Goal: Navigation & Orientation: Find specific page/section

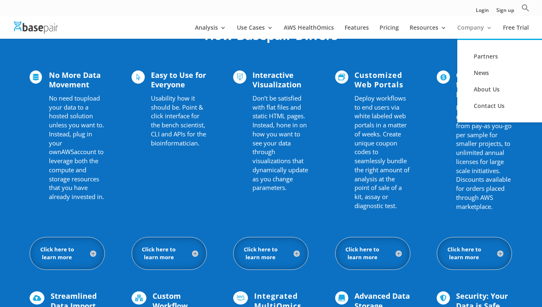
scroll to position [544, 0]
click at [484, 88] on link "About Us" at bounding box center [507, 89] width 82 height 16
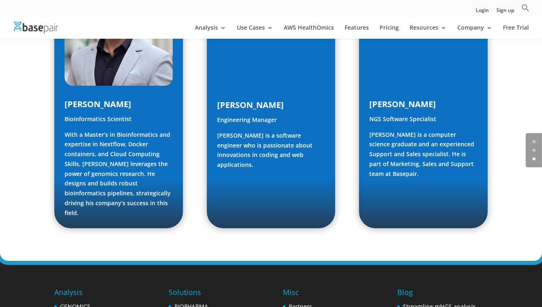
scroll to position [1178, 0]
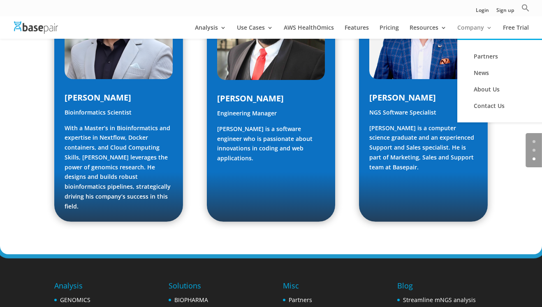
click at [477, 30] on link "Company" at bounding box center [475, 32] width 35 height 14
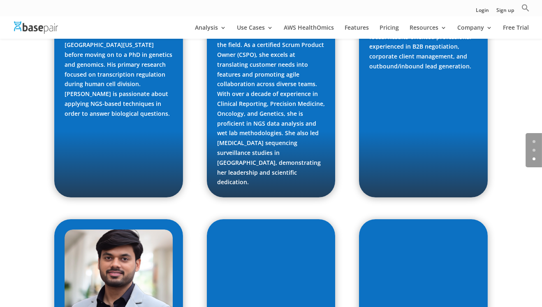
scroll to position [1301, 0]
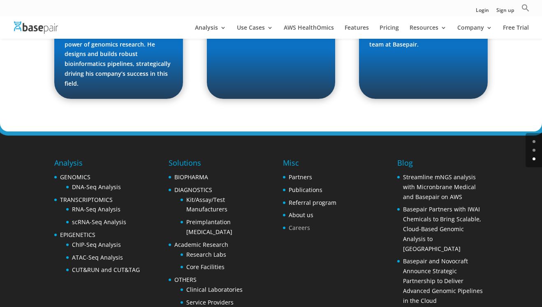
click at [302, 223] on link "Careers" at bounding box center [299, 227] width 21 height 8
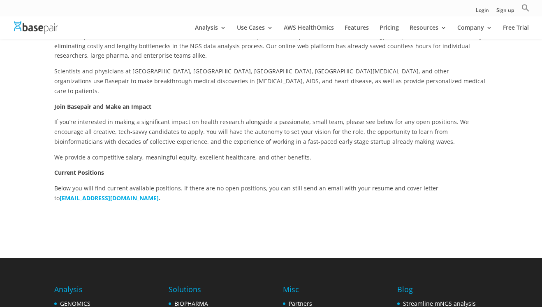
scroll to position [287, 0]
